Goal: Find specific page/section: Find specific page/section

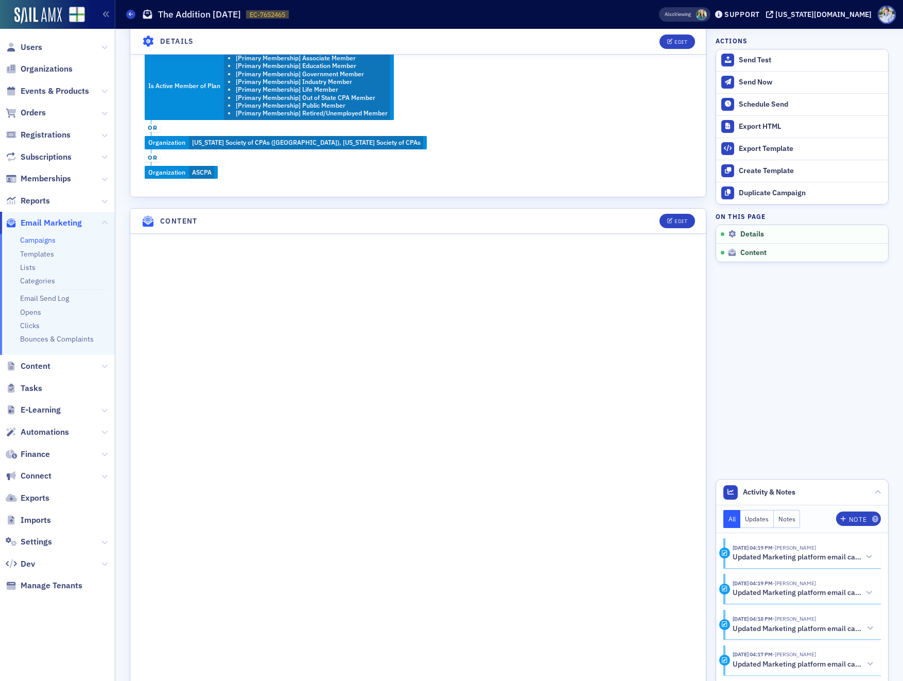
scroll to position [417, 0]
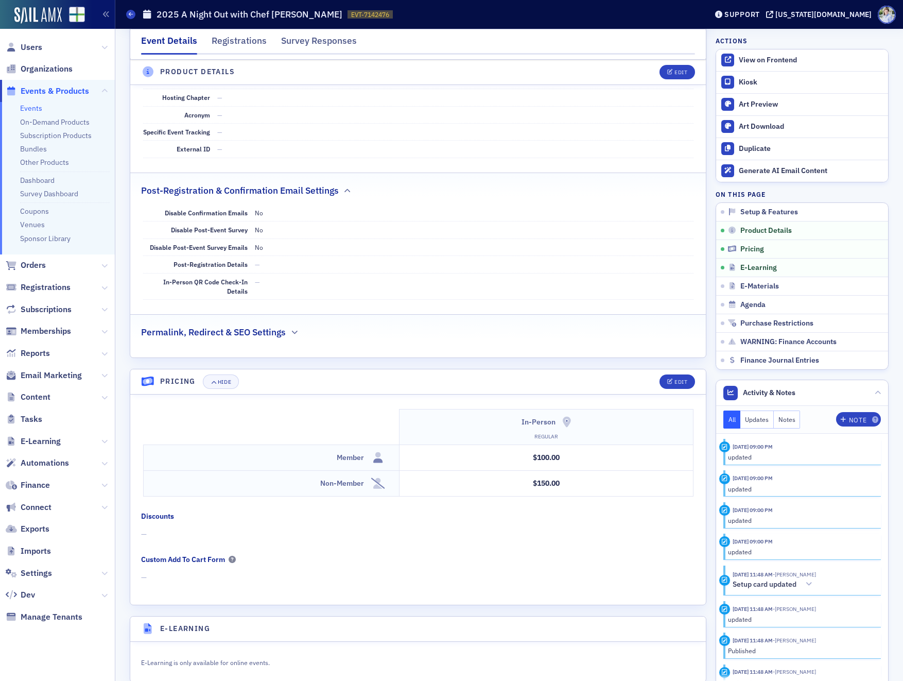
scroll to position [604, 0]
